Goal: Task Accomplishment & Management: Use online tool/utility

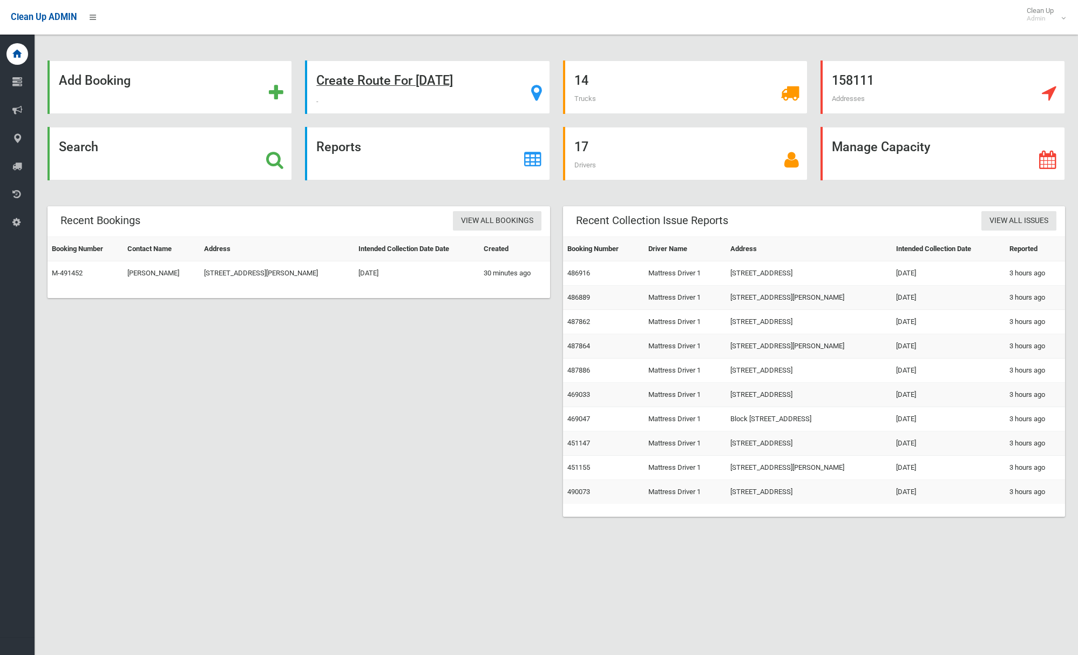
click at [373, 83] on strong "Create Route For [DATE]" at bounding box center [384, 80] width 137 height 15
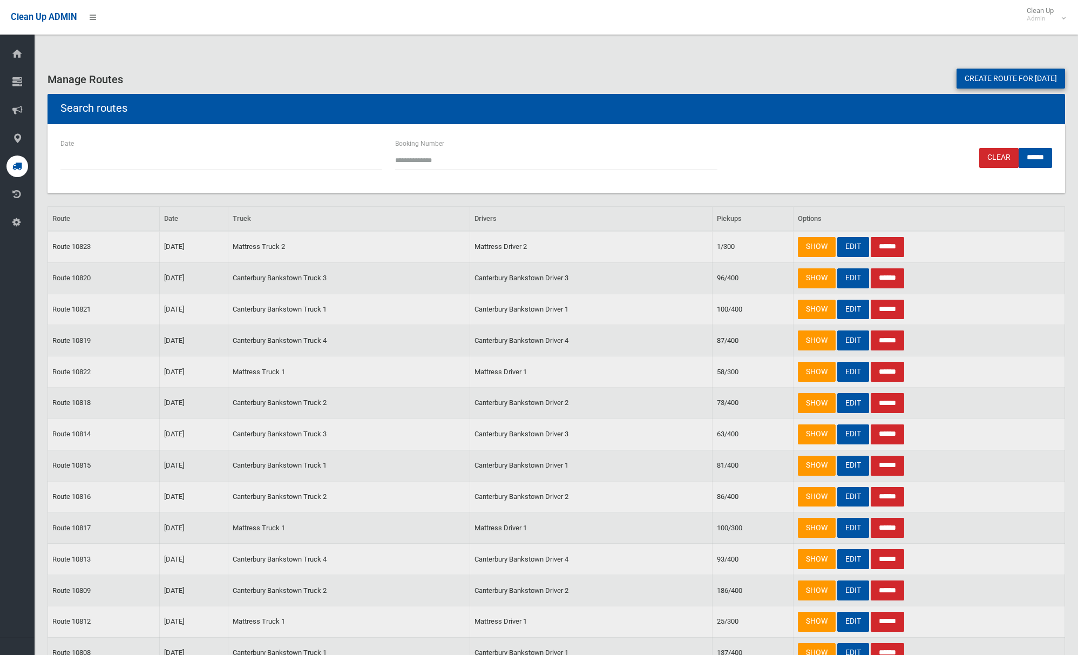
scroll to position [1, 0]
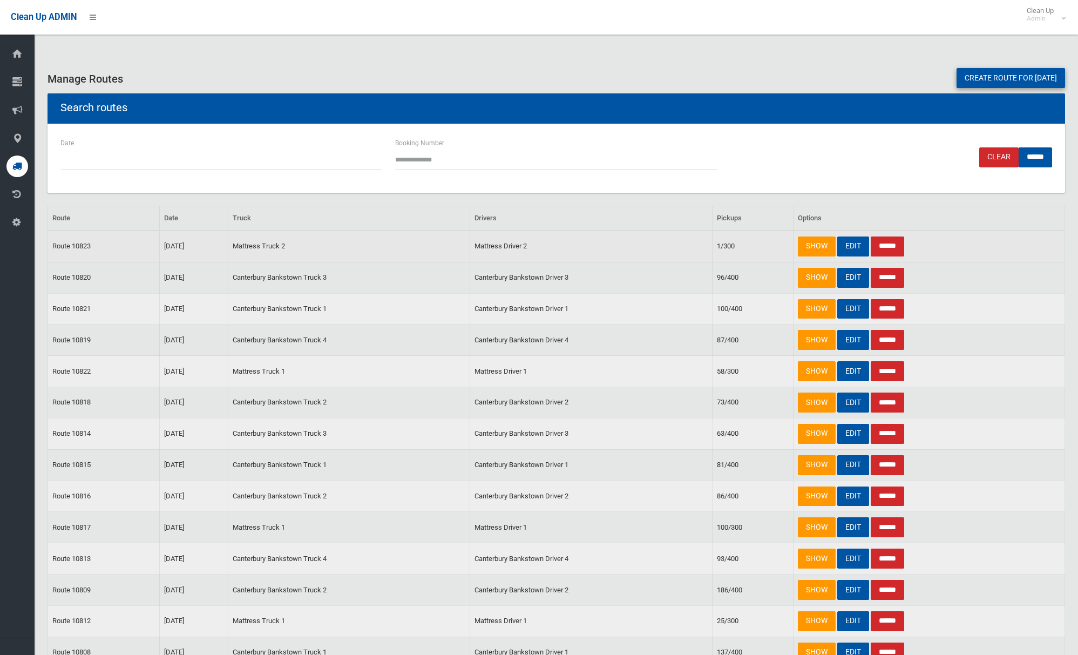
click at [895, 246] on input "******" at bounding box center [887, 247] width 33 height 20
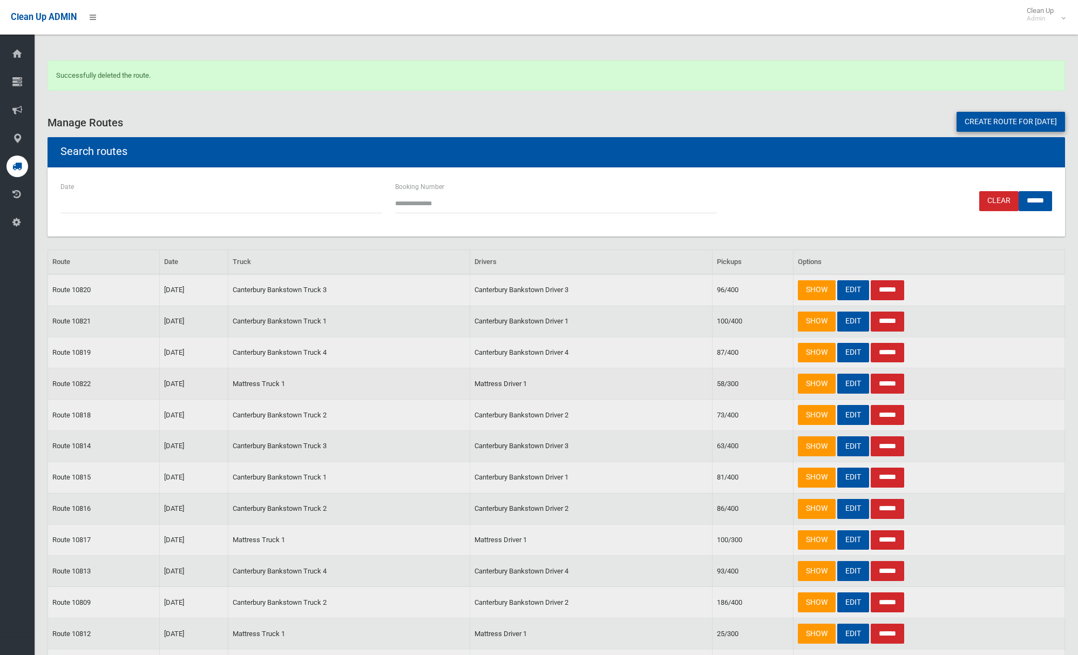
click at [890, 382] on input "******" at bounding box center [887, 384] width 33 height 20
